Goal: Task Accomplishment & Management: Complete application form

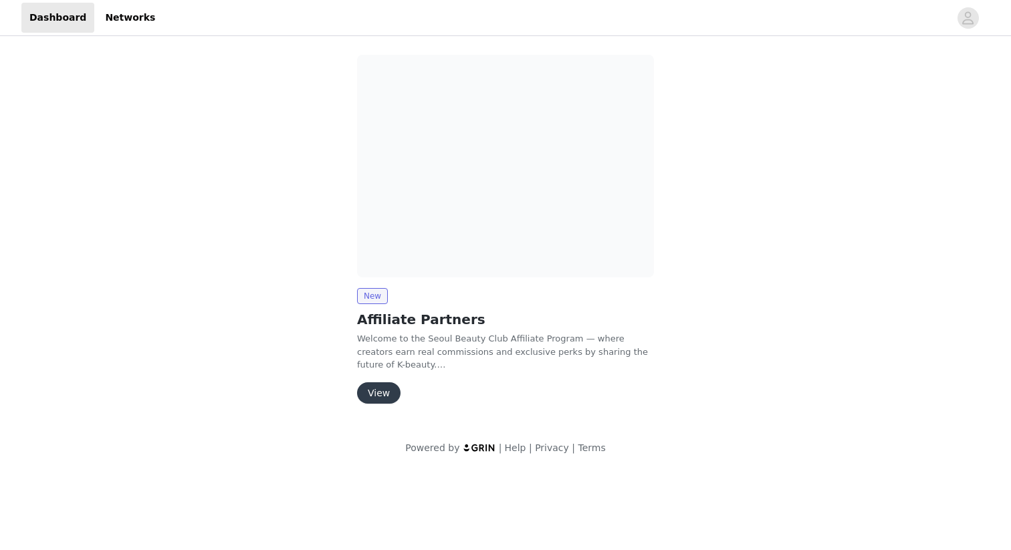
click at [380, 397] on button "View" at bounding box center [378, 392] width 43 height 21
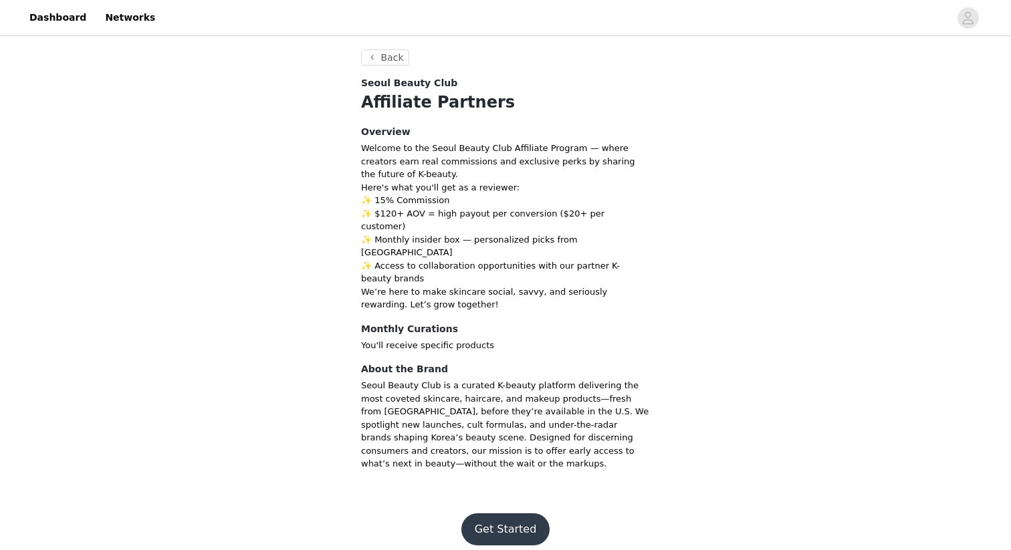
click at [510, 514] on button "Get Started" at bounding box center [505, 530] width 89 height 32
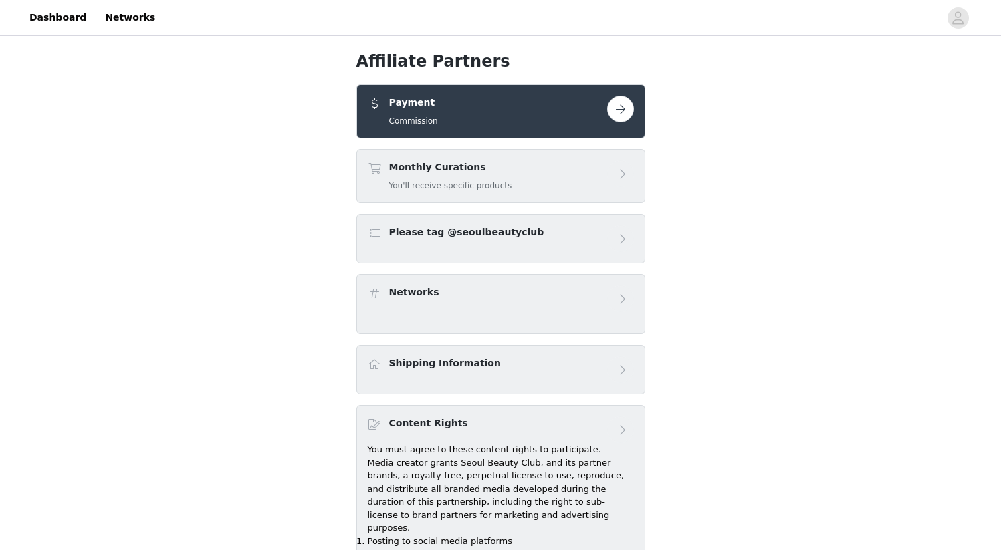
click at [475, 176] on div "Monthly Curations You'll receive specific products" at bounding box center [450, 175] width 123 height 31
click at [544, 68] on h1 "Affiliate Partners" at bounding box center [500, 61] width 289 height 24
click at [600, 106] on div "Payment Commission" at bounding box center [487, 111] width 239 height 31
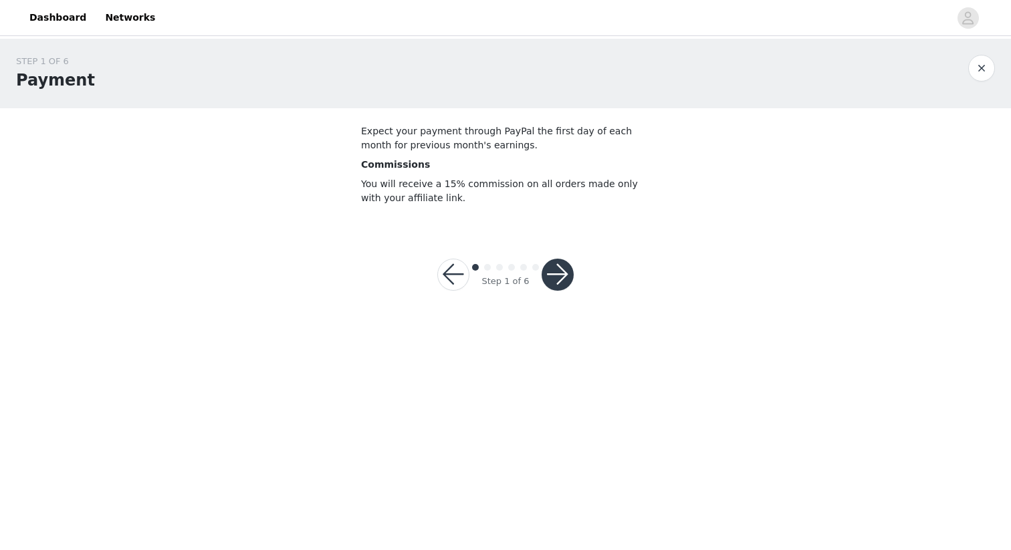
click at [563, 266] on button "button" at bounding box center [558, 275] width 32 height 32
click at [563, 266] on div at bounding box center [558, 275] width 32 height 32
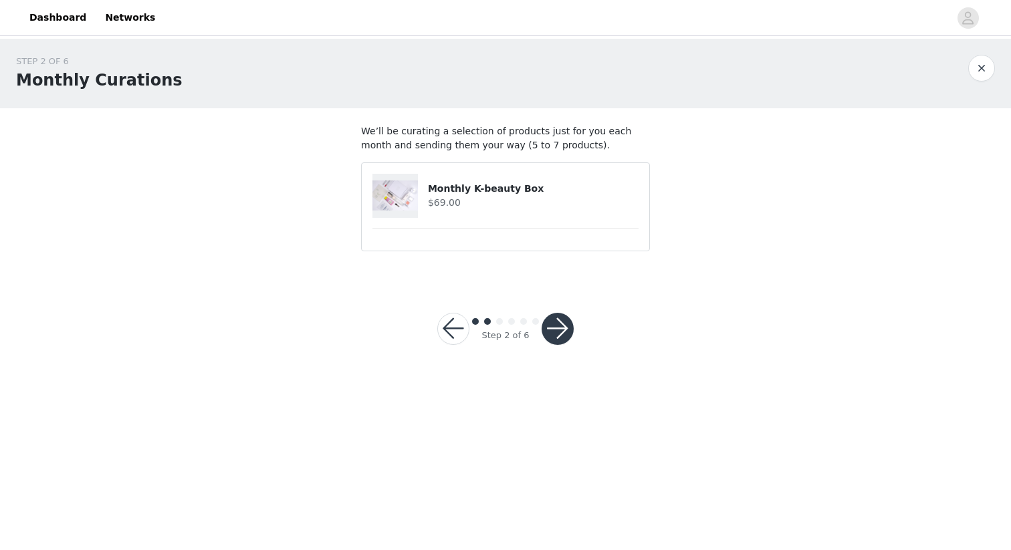
click at [561, 316] on button "button" at bounding box center [558, 329] width 32 height 32
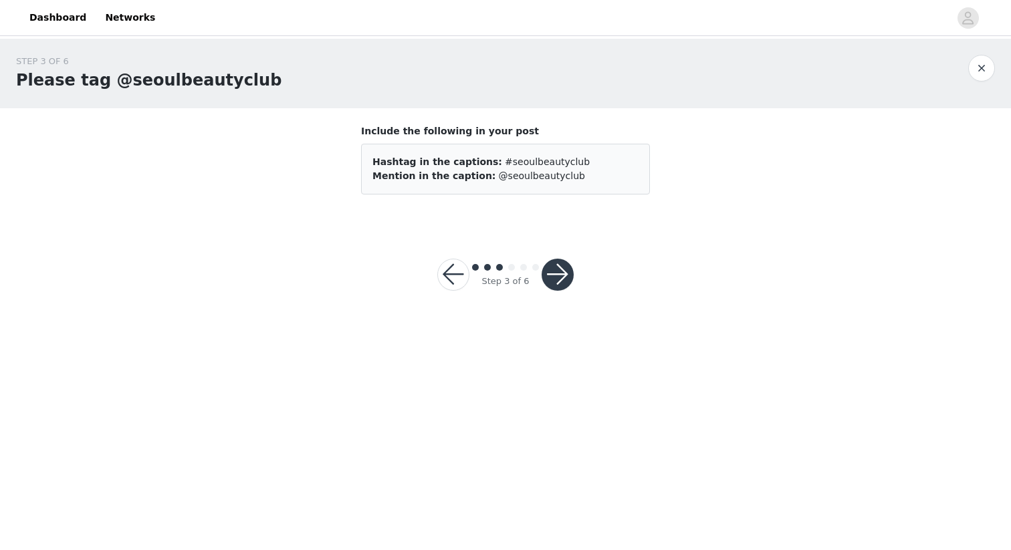
click at [556, 278] on button "button" at bounding box center [558, 275] width 32 height 32
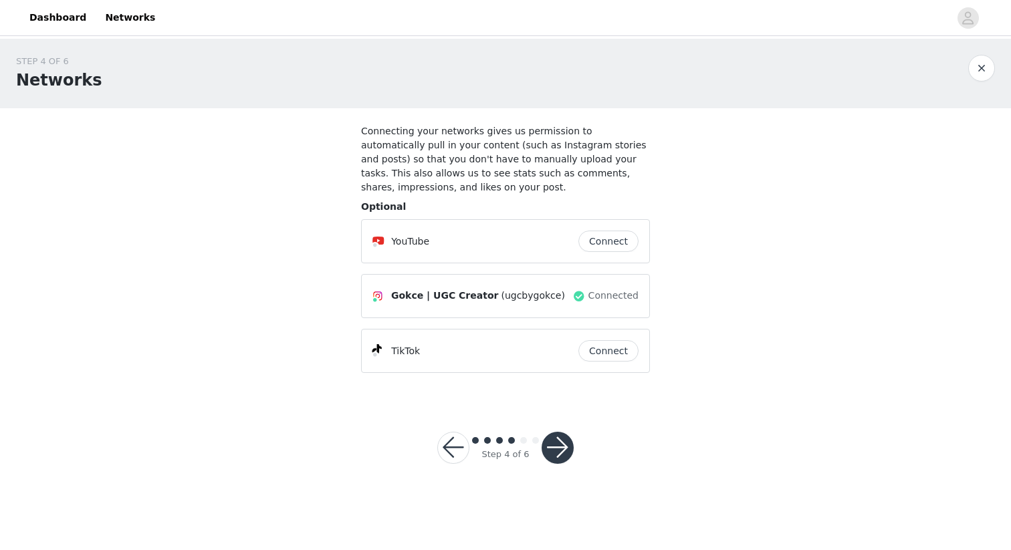
click at [553, 452] on button "button" at bounding box center [558, 448] width 32 height 32
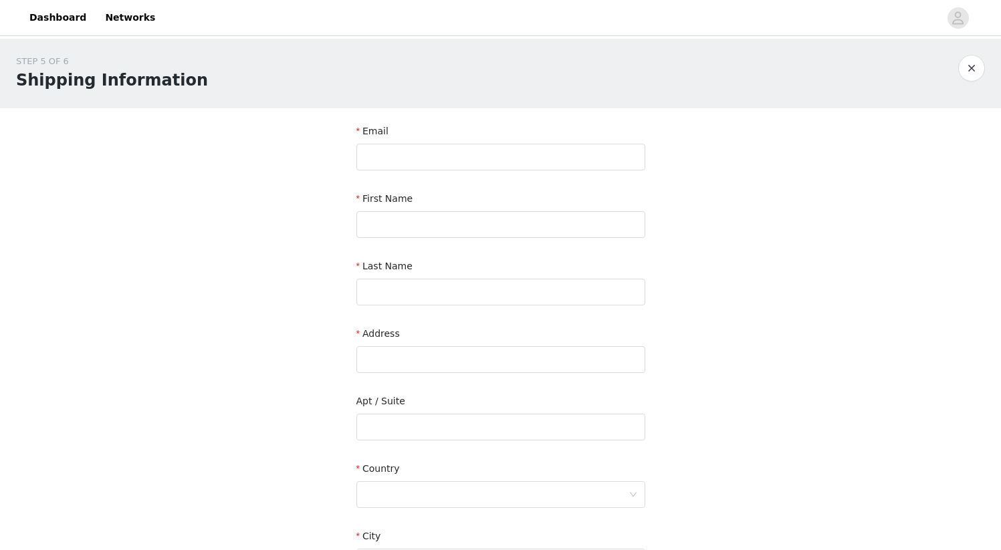
click at [425, 171] on div "Email" at bounding box center [500, 149] width 289 height 51
click at [421, 154] on input "text" at bounding box center [500, 157] width 289 height 27
type input "ugcbygokce@gmail.com"
type input "hanife"
type input "gokce yilmaz"
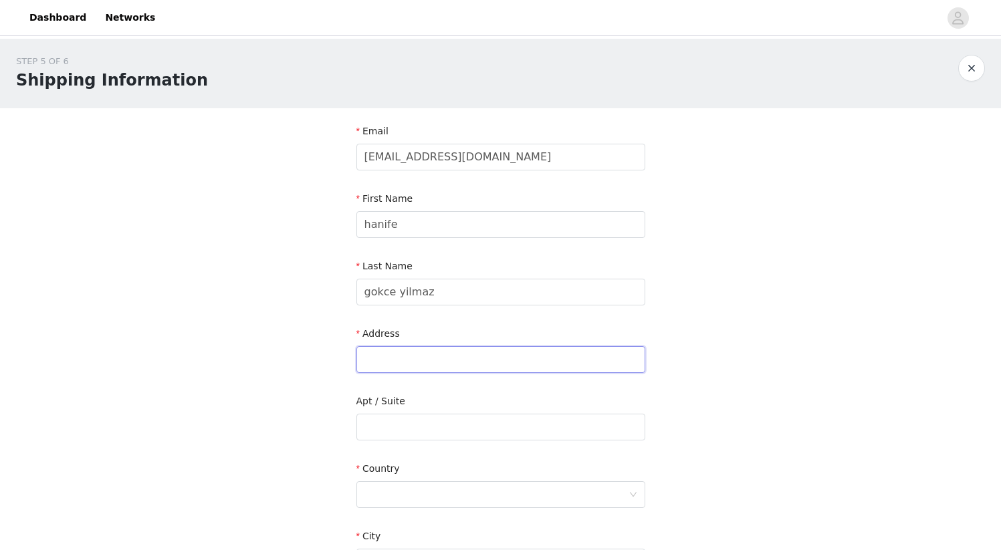
type input "245 E Morehouse ave / Evolve at Lake Norman leave at luxer room"
type input "building 147 - apt 303"
type input "Mooresville"
type input "28177"
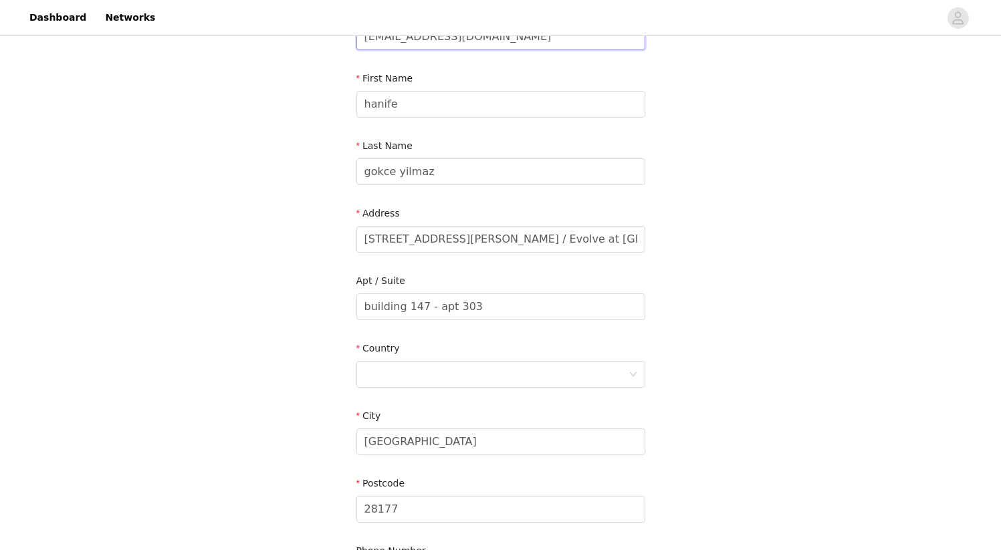
scroll to position [121, 0]
drag, startPoint x: 459, startPoint y: 305, endPoint x: 339, endPoint y: 304, distance: 119.7
click at [339, 304] on div "STEP 5 OF 6 Shipping Information Email ugcbygokce@gmail.com First Name hanife L…" at bounding box center [500, 272] width 1001 height 709
click at [384, 370] on div at bounding box center [496, 373] width 264 height 25
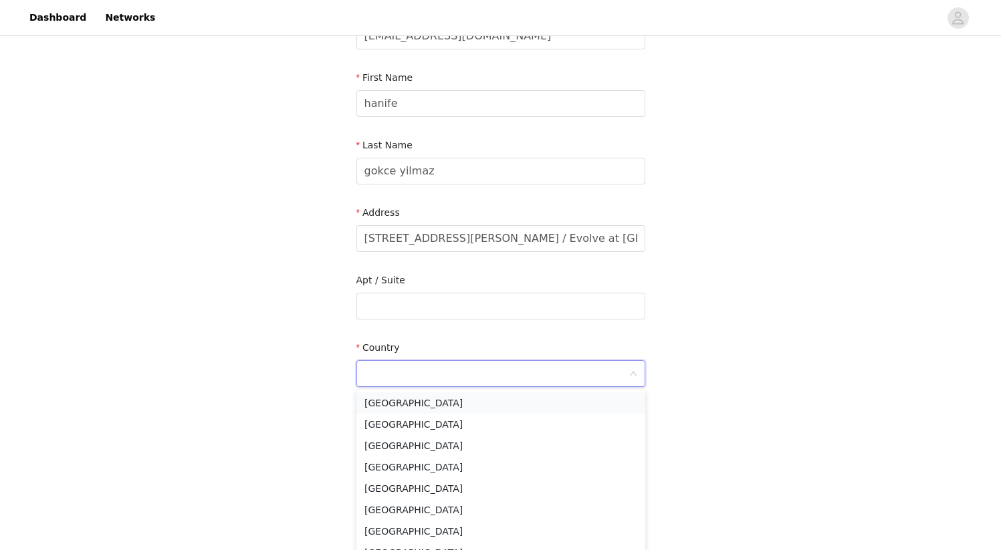
click at [391, 401] on li "United States" at bounding box center [500, 403] width 289 height 21
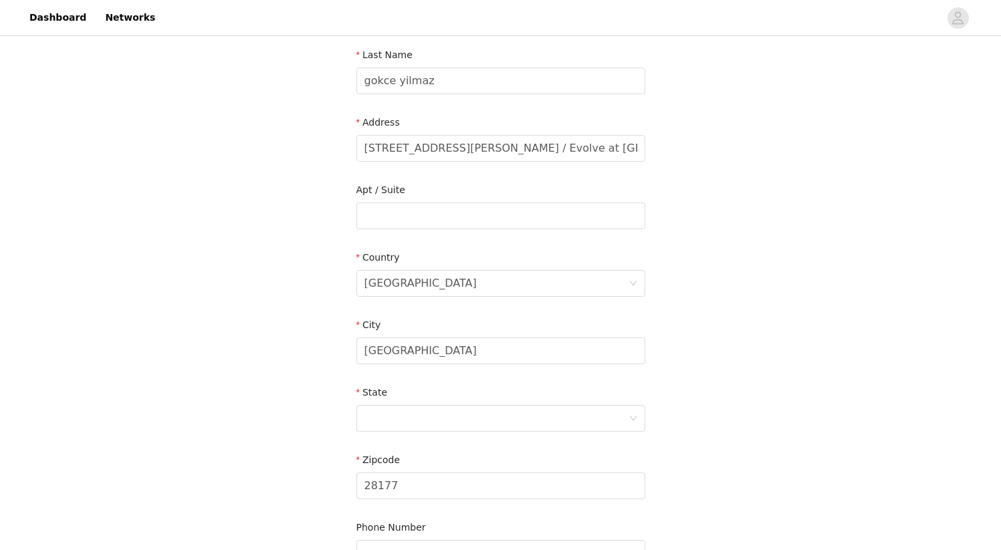
scroll to position [225, 0]
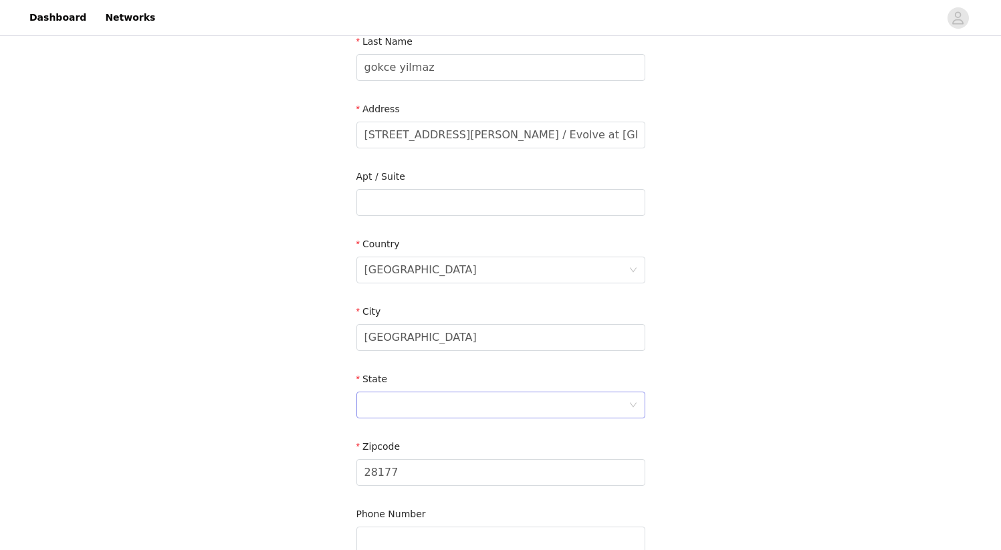
click at [422, 399] on div at bounding box center [496, 405] width 264 height 25
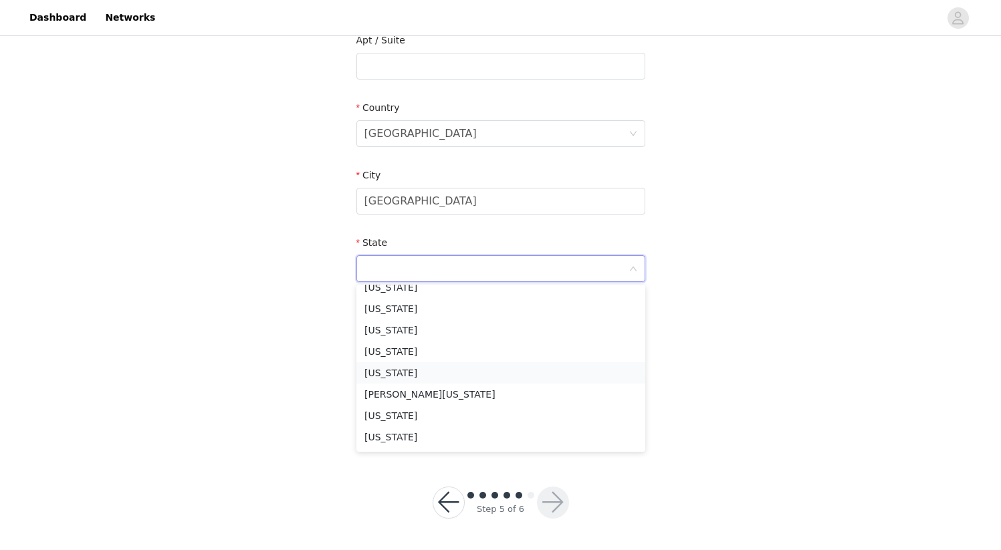
scroll to position [737, 0]
click at [429, 409] on li "North Carolina" at bounding box center [500, 417] width 289 height 21
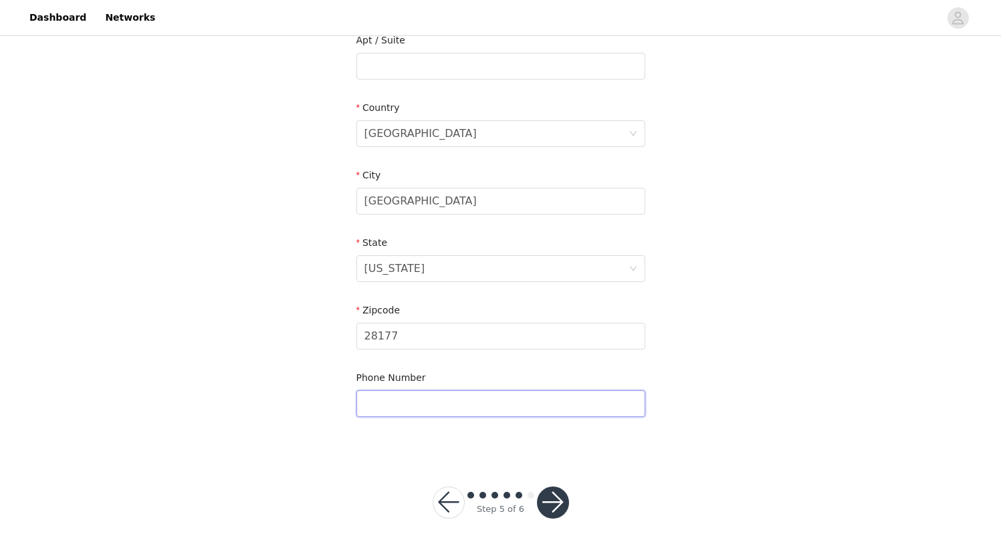
click at [427, 405] on input "text" at bounding box center [500, 404] width 289 height 27
type input "5186067902"
type input "Evolve at lake norman (leave at luxer room)"
click at [548, 508] on button "button" at bounding box center [553, 503] width 32 height 32
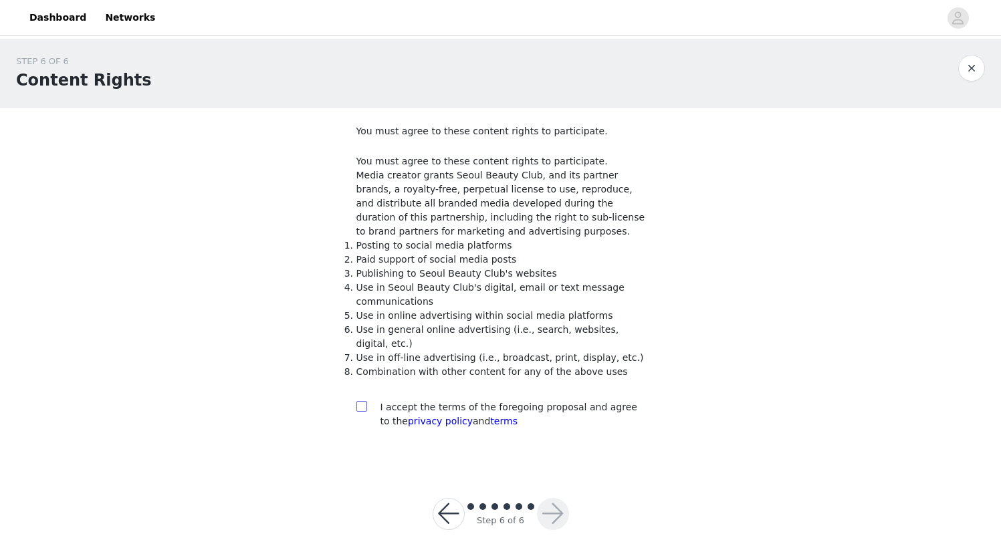
click at [356, 405] on input "checkbox" at bounding box center [360, 405] width 9 height 9
checkbox input "true"
click at [540, 536] on div "Step 6 of 6" at bounding box center [501, 514] width 169 height 64
click at [548, 513] on button "button" at bounding box center [553, 514] width 32 height 32
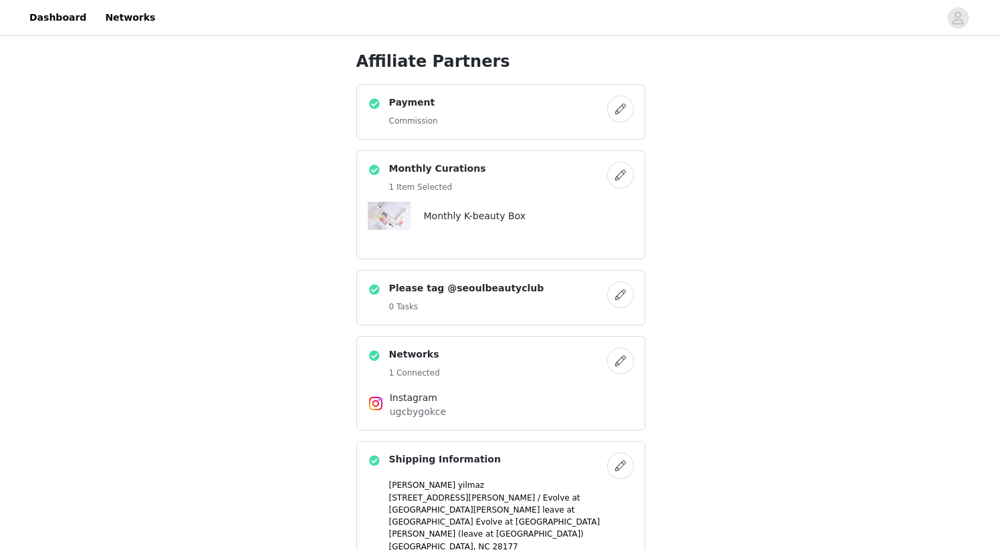
click at [615, 179] on button "button" at bounding box center [620, 175] width 27 height 27
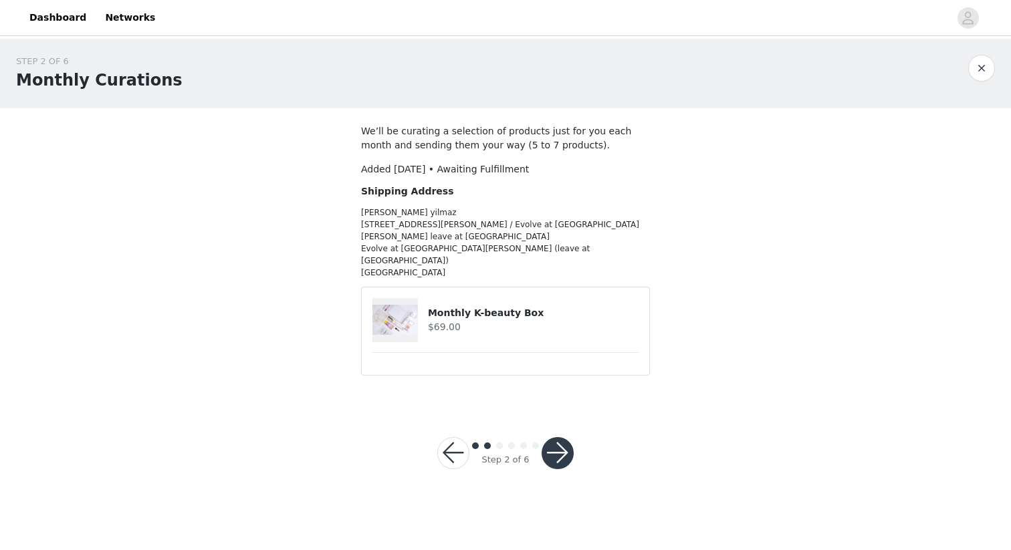
click at [446, 320] on h4 "$69.00" at bounding box center [533, 327] width 211 height 14
click at [560, 437] on button "button" at bounding box center [558, 453] width 32 height 32
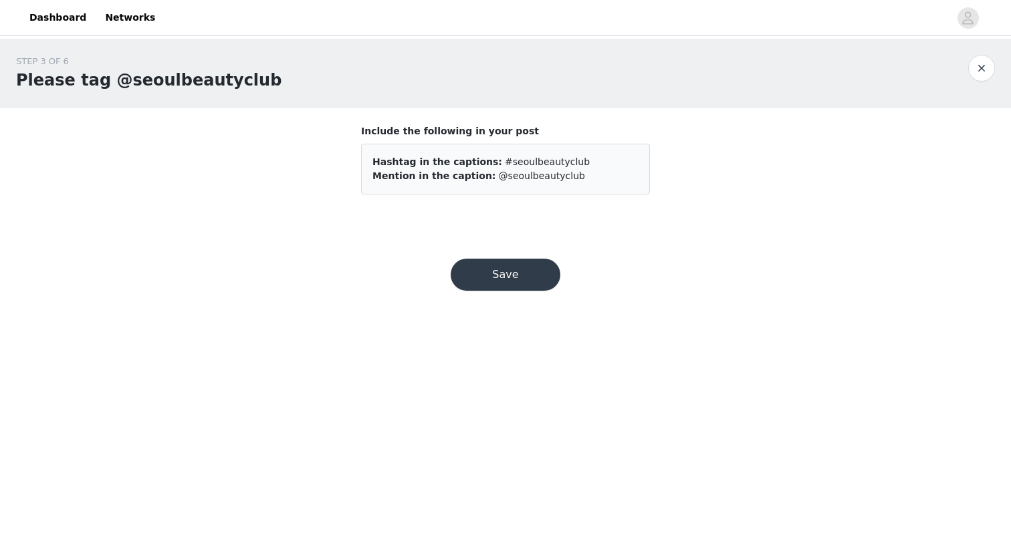
click at [516, 284] on button "Save" at bounding box center [506, 275] width 110 height 32
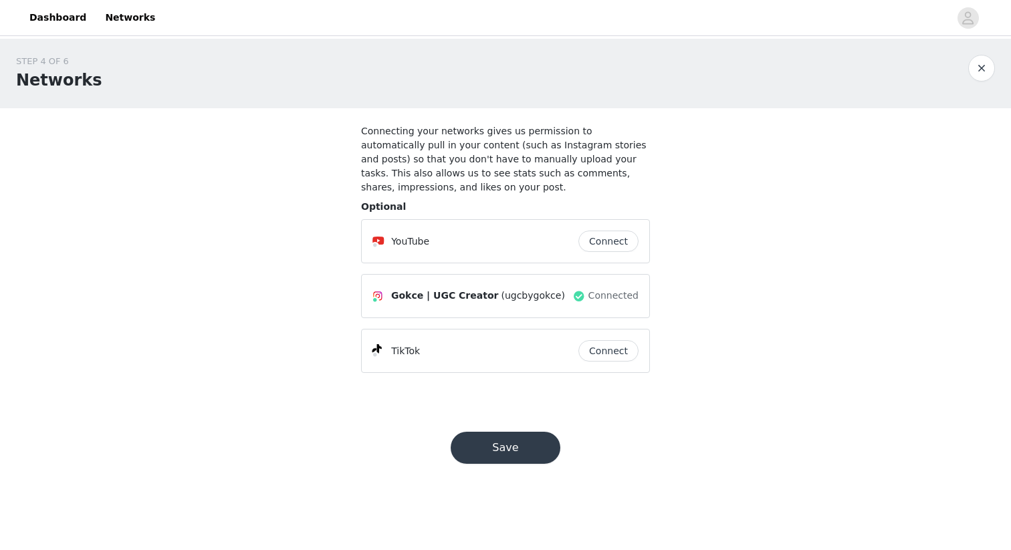
click at [499, 449] on button "Save" at bounding box center [506, 448] width 110 height 32
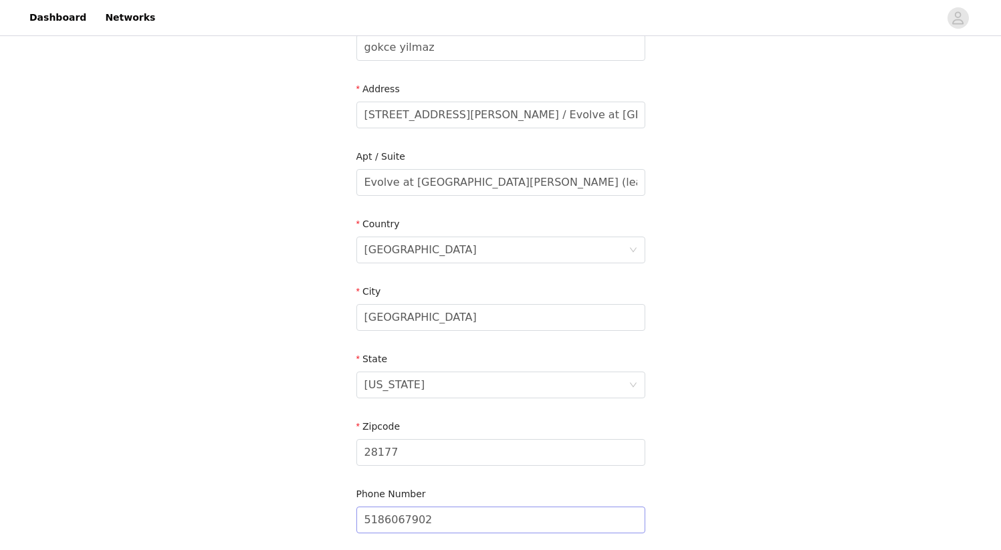
scroll to position [361, 0]
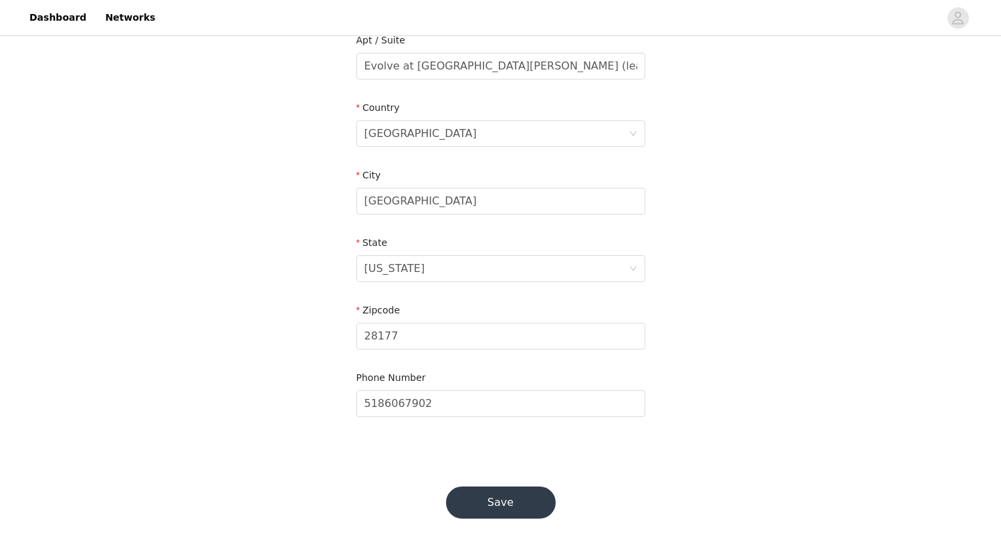
click at [502, 509] on button "Save" at bounding box center [501, 503] width 110 height 32
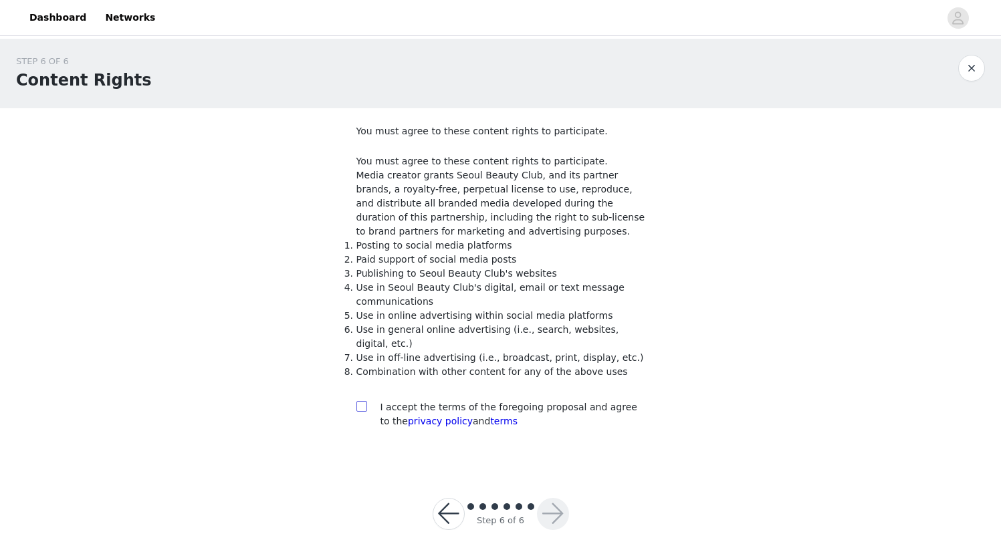
click at [357, 407] on input "checkbox" at bounding box center [360, 405] width 9 height 9
checkbox input "true"
click at [552, 518] on button "button" at bounding box center [553, 514] width 32 height 32
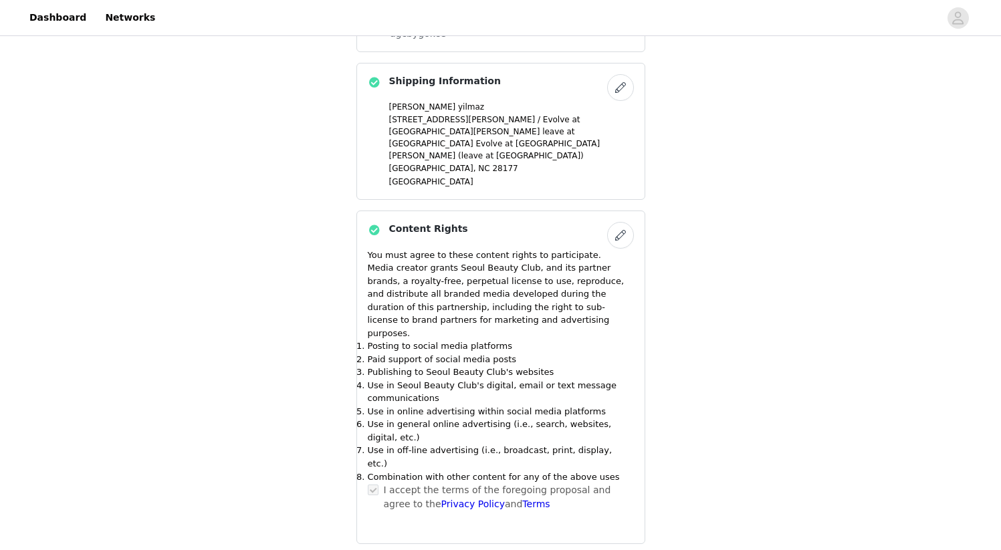
scroll to position [435, 0]
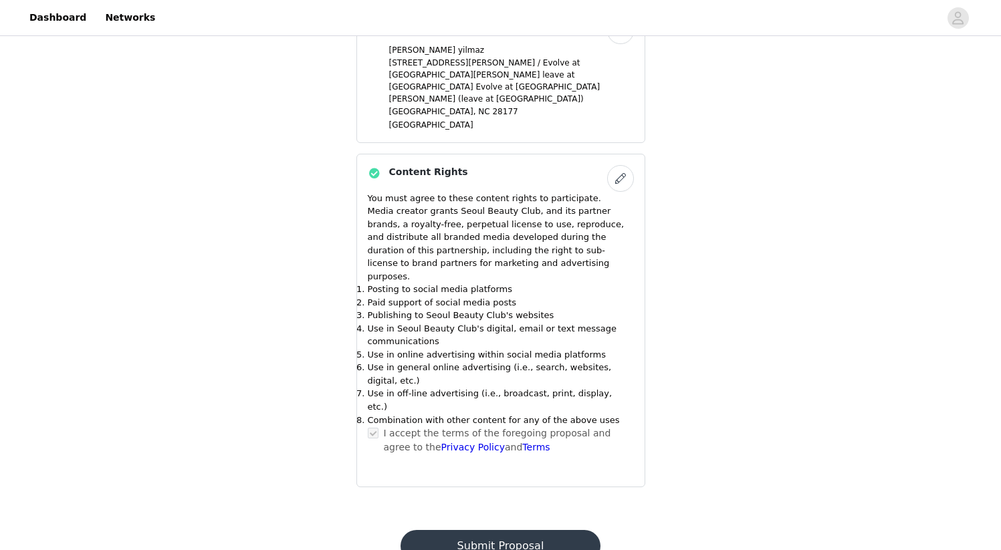
click at [534, 530] on button "Submit Proposal" at bounding box center [501, 546] width 200 height 32
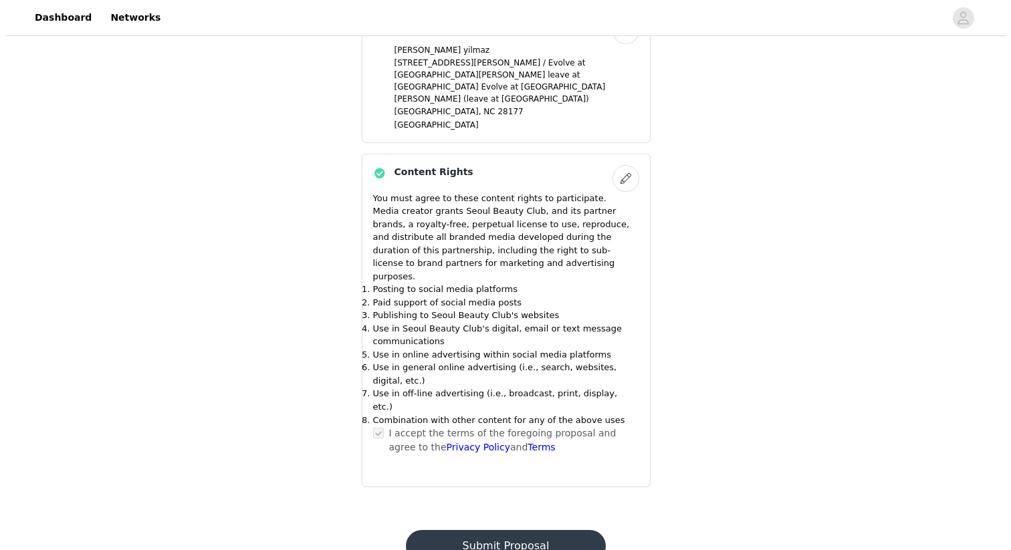
scroll to position [0, 0]
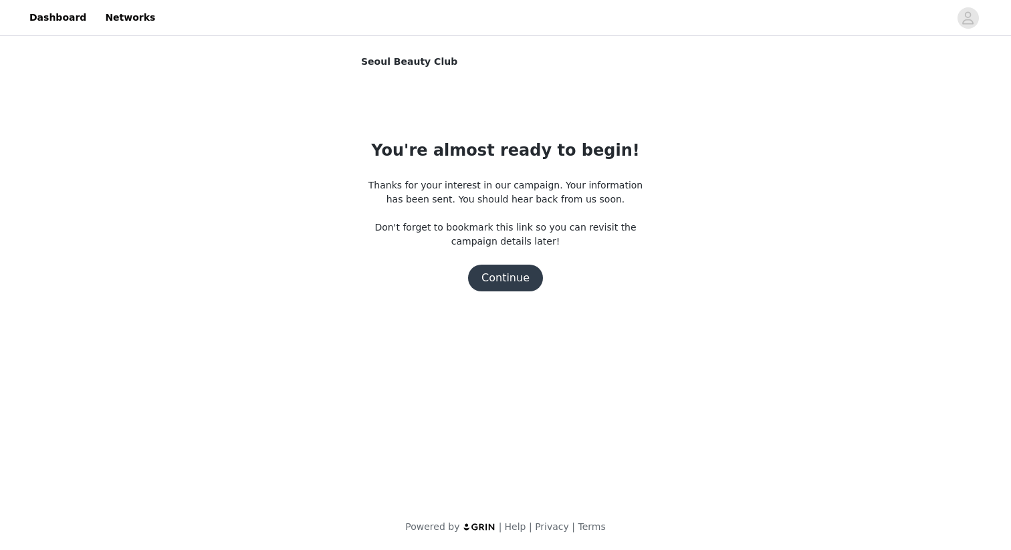
click at [500, 286] on button "Continue" at bounding box center [505, 278] width 75 height 27
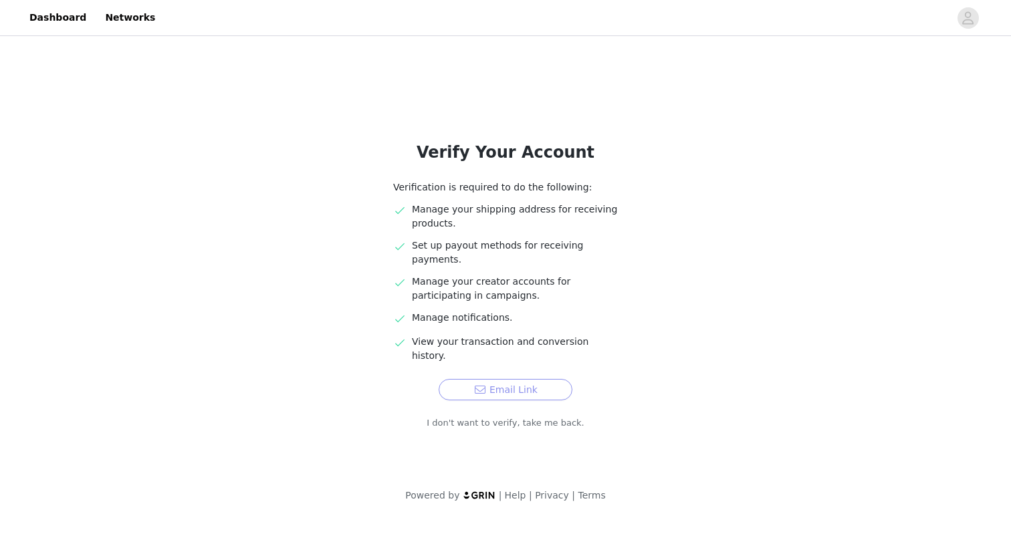
click at [491, 379] on button "Email Link" at bounding box center [506, 389] width 134 height 21
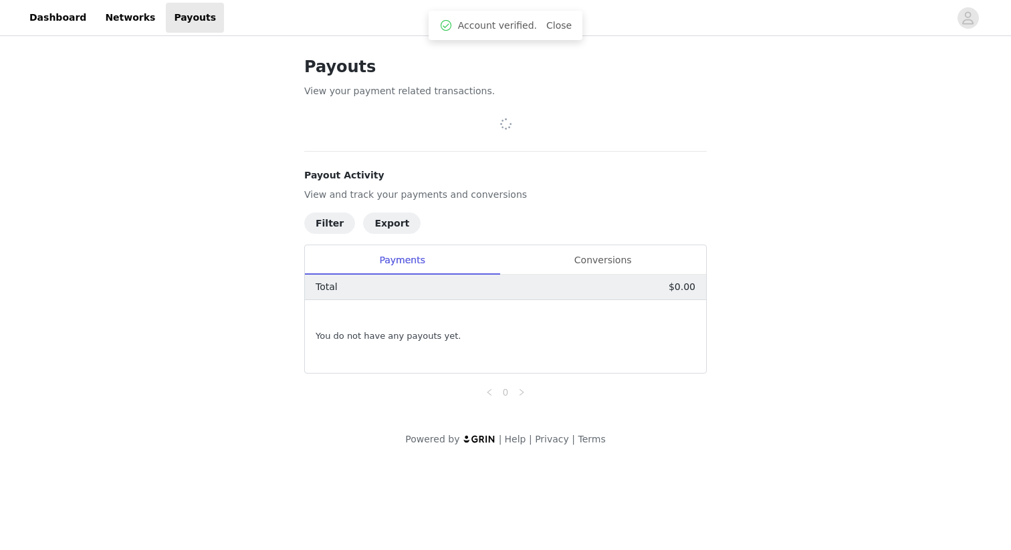
click at [615, 275] on div "Total $0.00" at bounding box center [505, 287] width 401 height 25
click at [606, 265] on div "Conversions" at bounding box center [603, 260] width 207 height 30
click at [381, 243] on div "Filter Export Payments Conversions Total $0.00 You do not have any conversions …" at bounding box center [505, 307] width 403 height 188
